Goal: Answer question/provide support: Share knowledge or assist other users

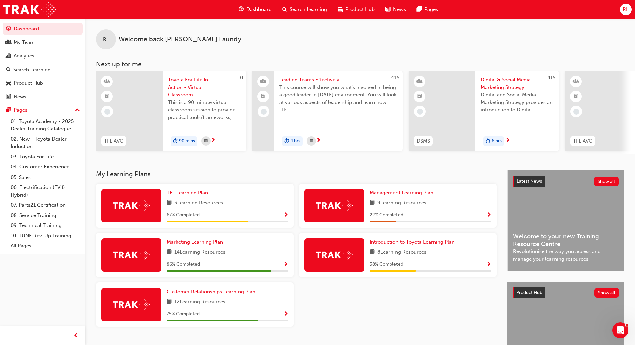
click at [305, 8] on span "Search Learning" at bounding box center [308, 10] width 37 height 8
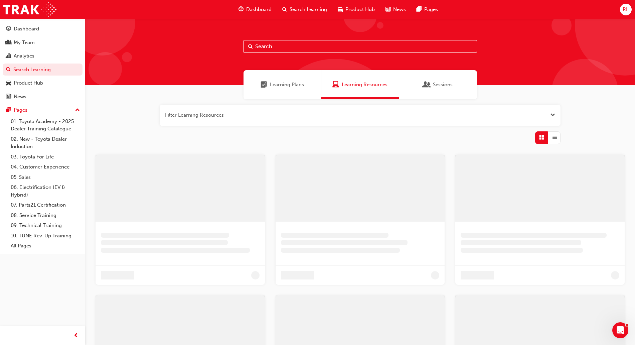
click at [273, 45] on input "text" at bounding box center [360, 46] width 234 height 13
type input "tfl"
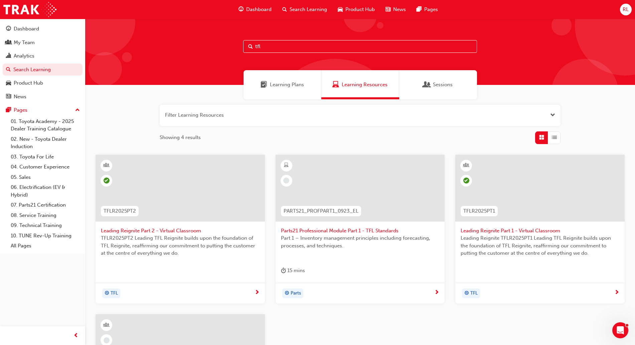
click at [149, 232] on span "Leading Reignite Part 2 - Virtual Classroom" at bounding box center [180, 231] width 159 height 8
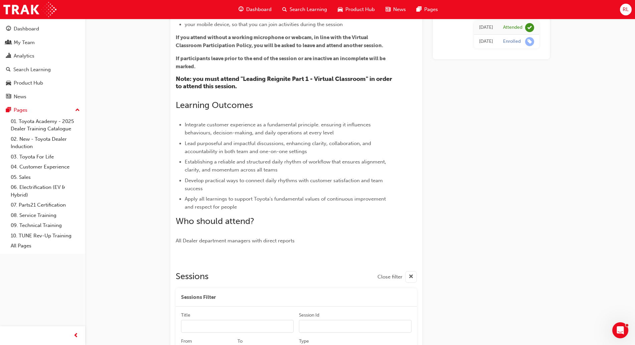
scroll to position [19, 0]
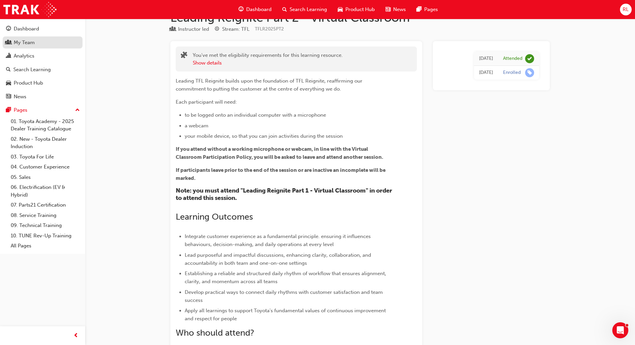
click at [15, 44] on div "My Team" at bounding box center [24, 43] width 21 height 8
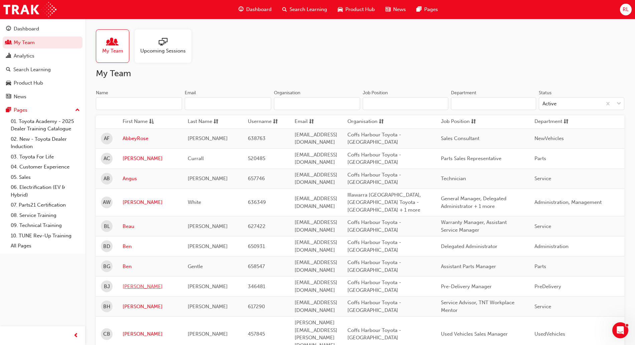
click at [135, 286] on link "[PERSON_NAME]" at bounding box center [150, 287] width 55 height 8
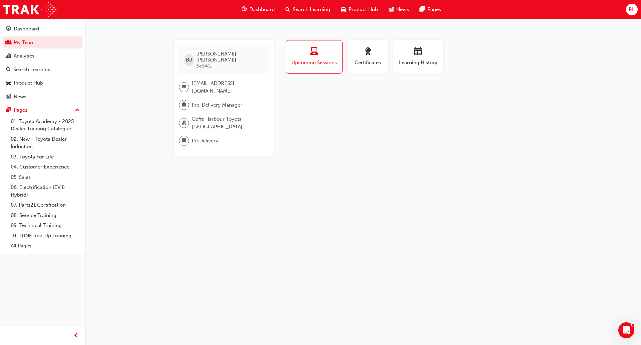
click at [305, 61] on span "Upcoming Sessions" at bounding box center [314, 63] width 46 height 8
click at [309, 60] on span "Upcoming Sessions" at bounding box center [314, 63] width 46 height 8
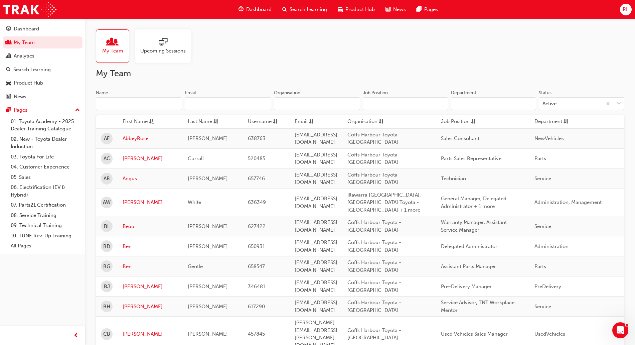
click at [303, 8] on span "Search Learning" at bounding box center [308, 10] width 37 height 8
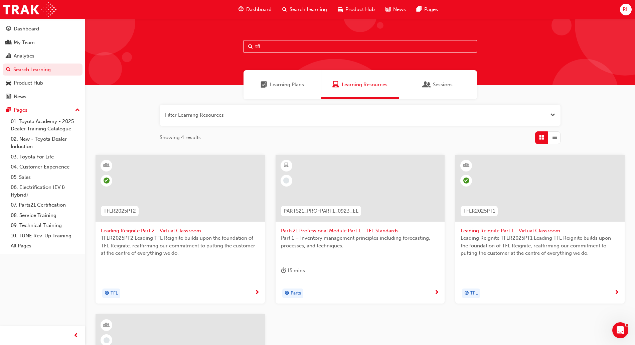
click at [192, 233] on span "Leading Reignite Part 2 - Virtual Classroom" at bounding box center [180, 231] width 159 height 8
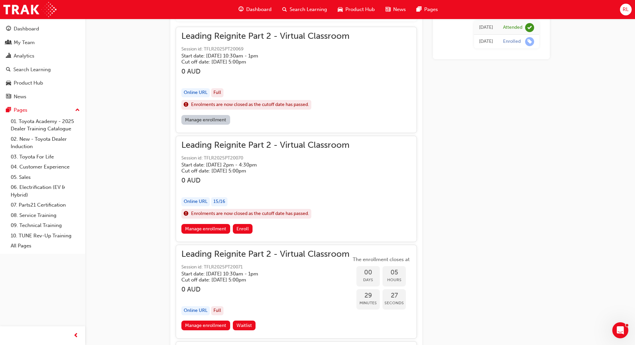
scroll to position [460, 0]
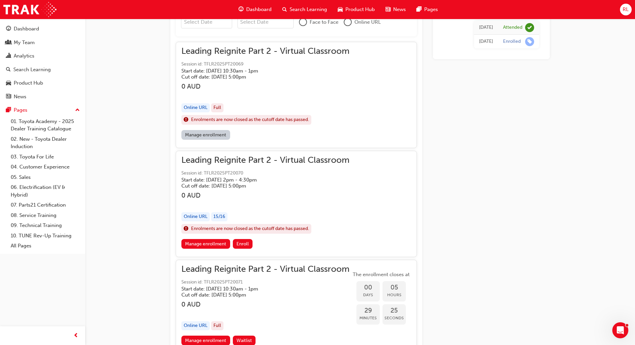
click at [212, 132] on link "Manage enrollment" at bounding box center [205, 135] width 49 height 10
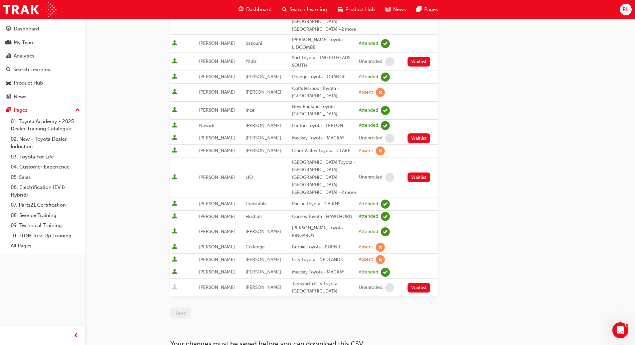
scroll to position [385, 0]
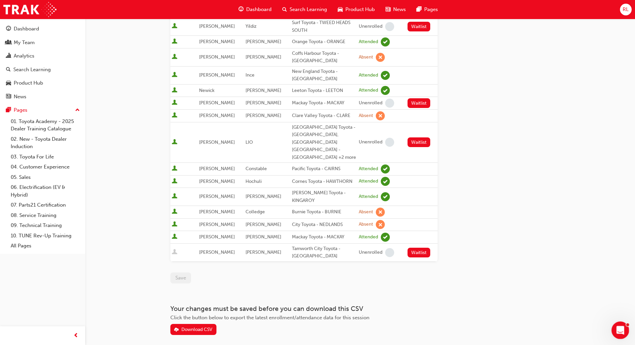
click at [622, 326] on icon "Open Intercom Messenger" at bounding box center [619, 329] width 11 height 11
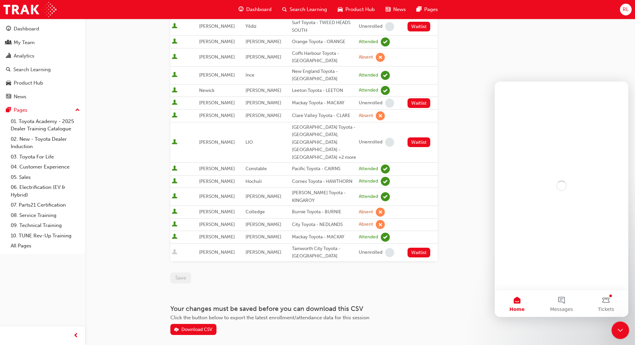
scroll to position [0, 0]
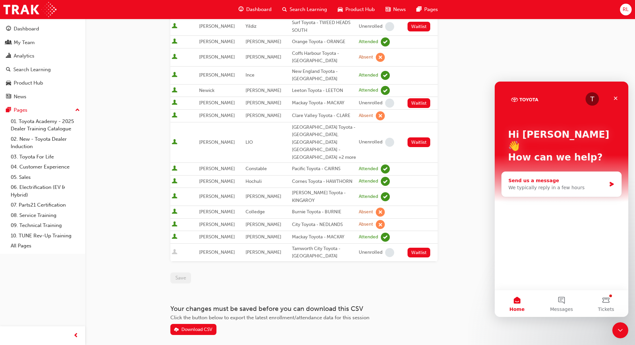
click at [518, 177] on div "Send us a message" at bounding box center [557, 180] width 98 height 7
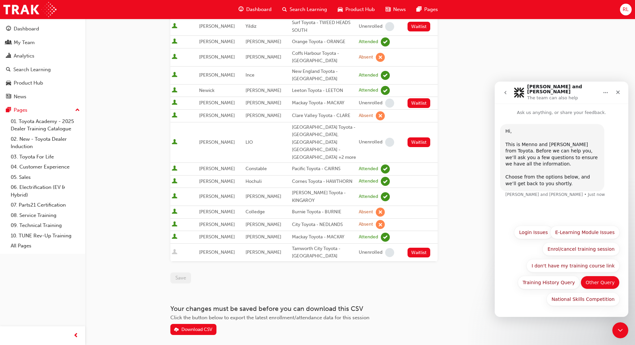
click at [597, 283] on button "Other Query" at bounding box center [599, 282] width 39 height 13
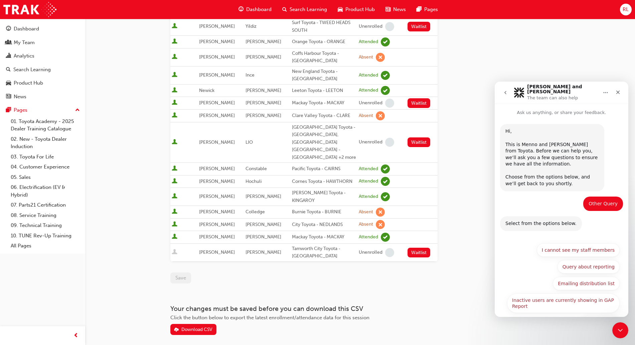
scroll to position [20, 0]
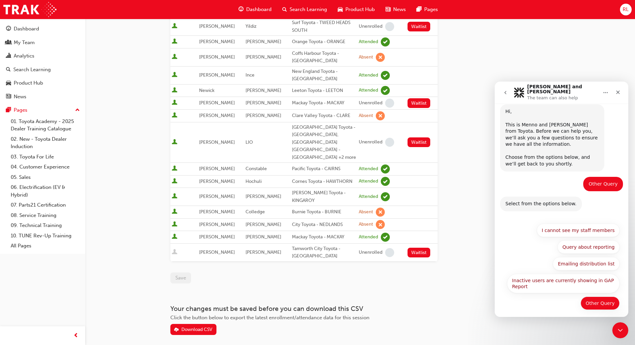
click at [602, 298] on button "Other Query" at bounding box center [599, 302] width 39 height 13
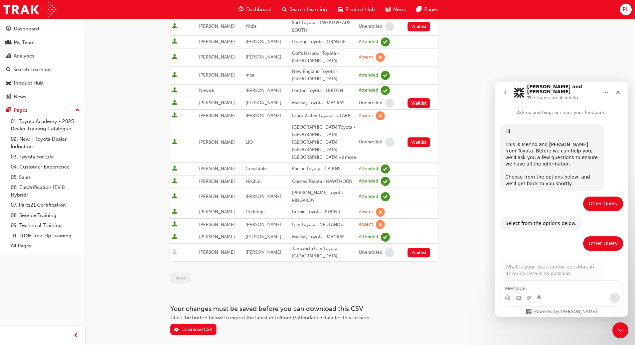
scroll to position [6, 0]
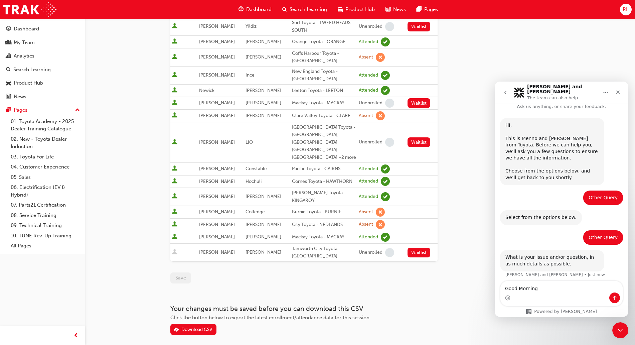
type textarea "Good Morning,"
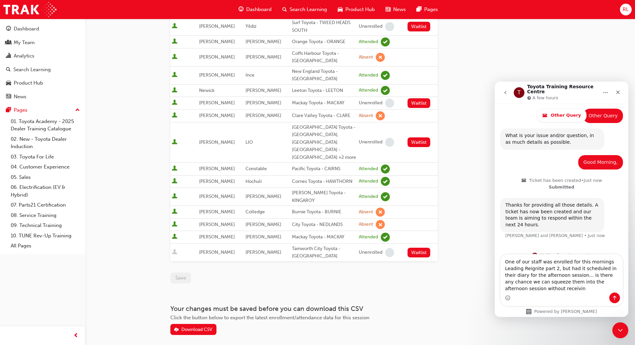
scroll to position [153, 0]
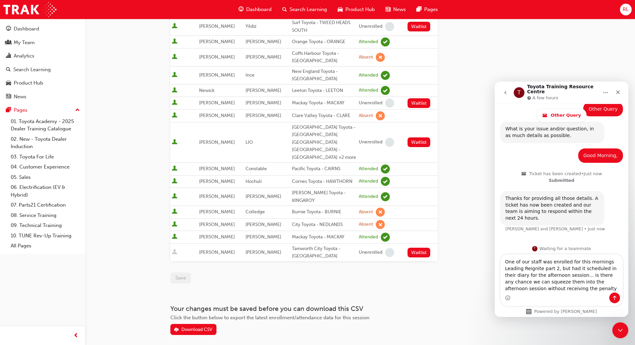
type textarea "One of our staff was enrolled for this mornings Leading Reignite part 2, but ha…"
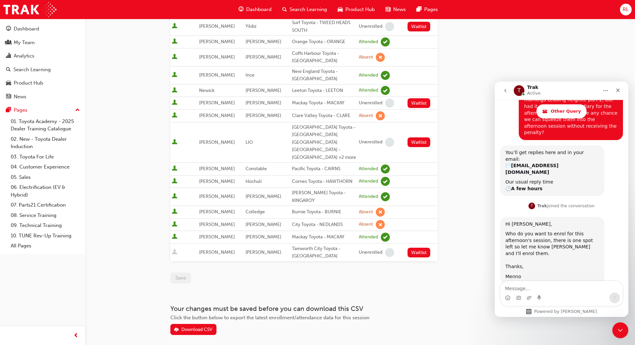
scroll to position [300, 0]
